Goal: Information Seeking & Learning: Learn about a topic

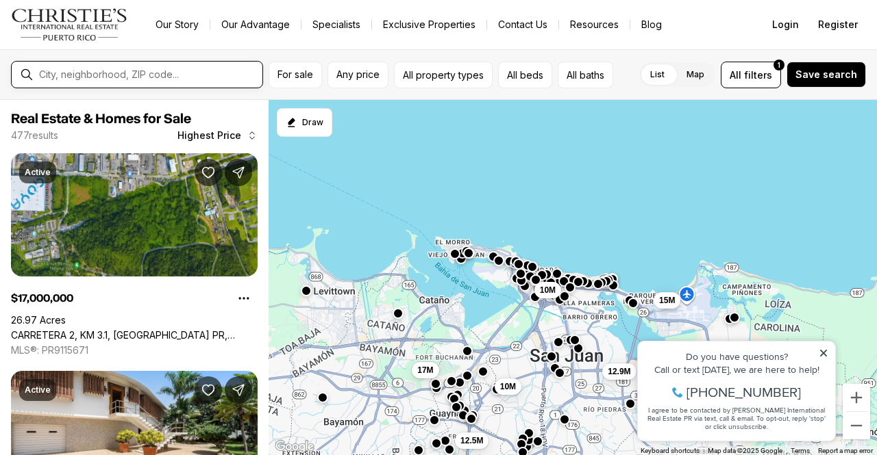
click at [96, 79] on input "text" at bounding box center [148, 74] width 218 height 11
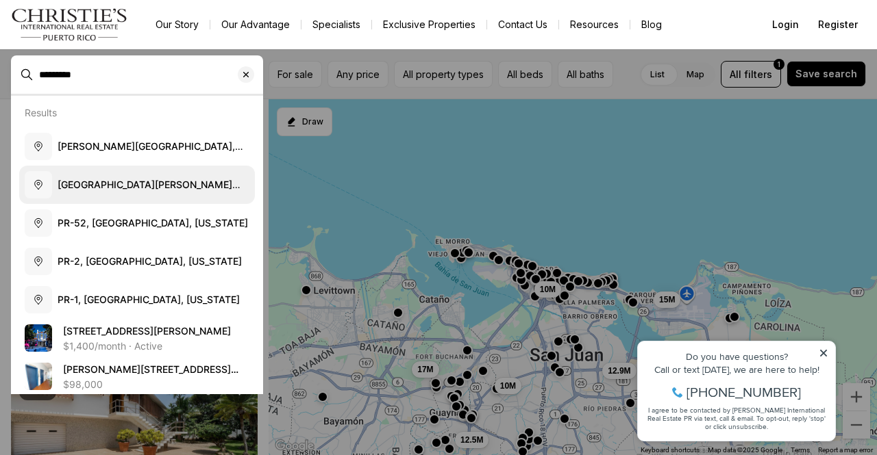
type input "********"
click at [64, 184] on span "[GEOGRAPHIC_DATA][PERSON_NAME][GEOGRAPHIC_DATA], [US_STATE]" at bounding box center [149, 190] width 183 height 25
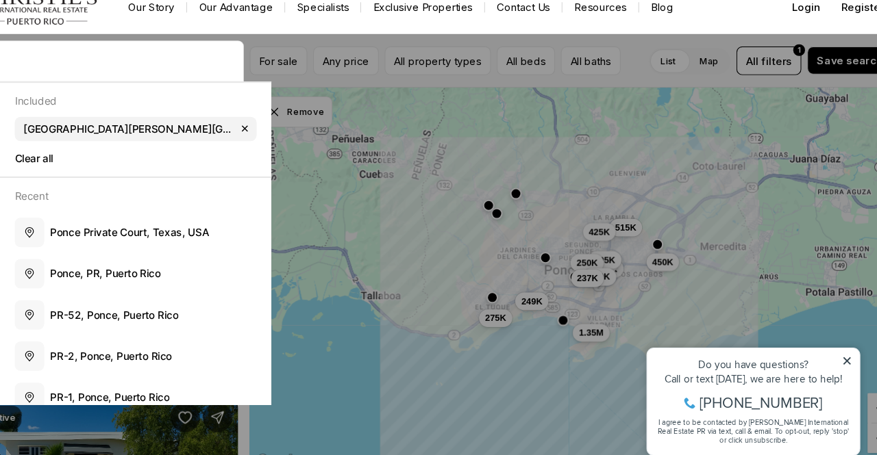
click at [830, 352] on div "Do you have questions? Call or text [DATE], we are here to help! [PHONE_NUMBER]…" at bounding box center [744, 396] width 197 height 99
